Goal: Information Seeking & Learning: Learn about a topic

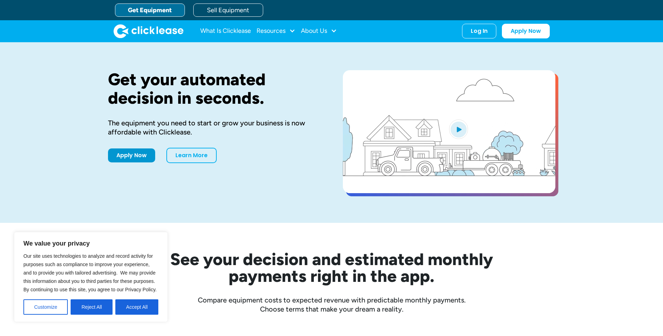
click at [145, 9] on link "Get Equipment" at bounding box center [150, 9] width 70 height 13
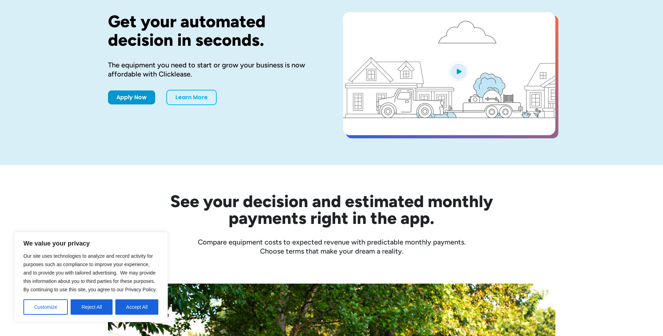
scroll to position [58, 0]
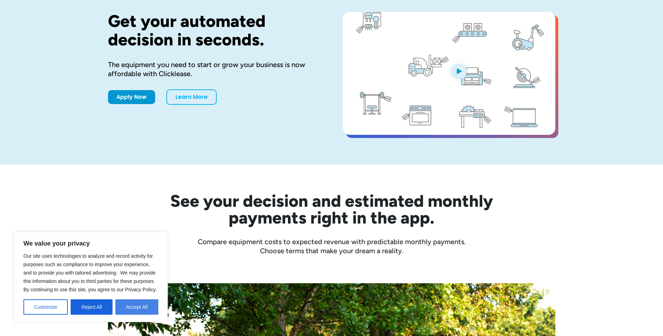
click at [133, 310] on button "Accept All" at bounding box center [136, 306] width 43 height 15
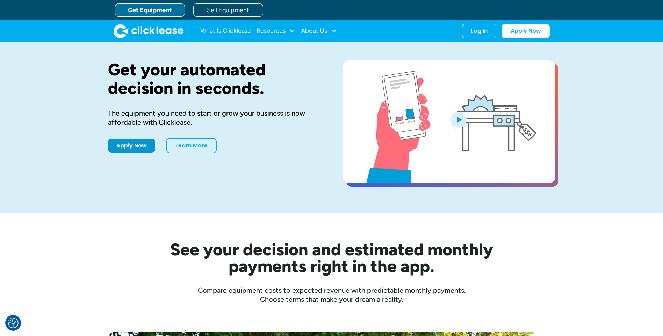
scroll to position [0, 0]
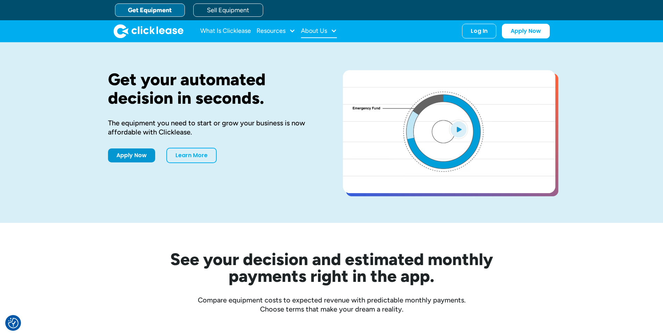
click at [320, 31] on div "About Us" at bounding box center [314, 31] width 26 height 0
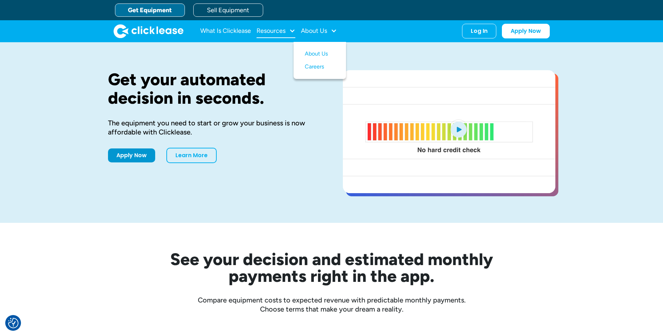
click at [279, 31] on div "Resources" at bounding box center [270, 31] width 29 height 0
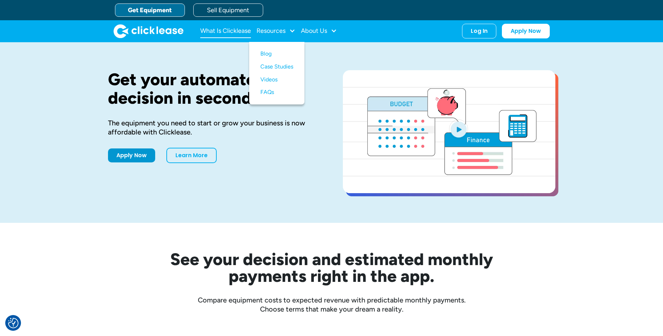
click at [236, 31] on link "What Is Clicklease" at bounding box center [225, 31] width 51 height 14
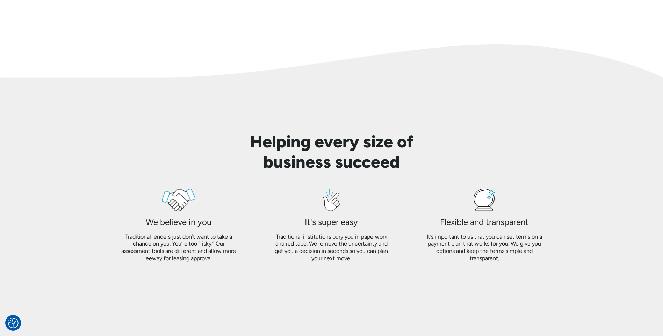
scroll to position [510, 0]
